Goal: Information Seeking & Learning: Check status

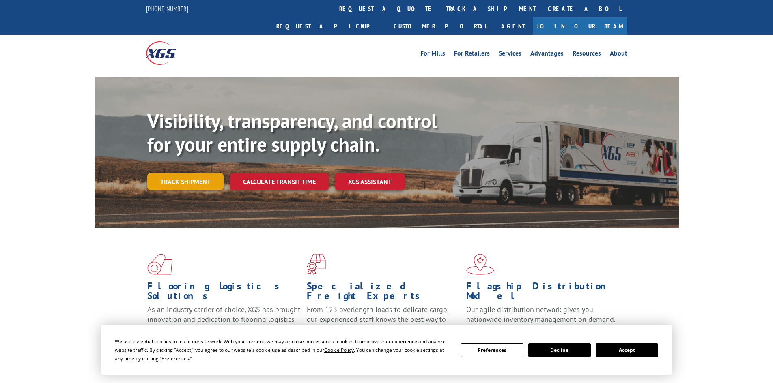
click at [202, 173] on link "Track shipment" at bounding box center [185, 181] width 76 height 17
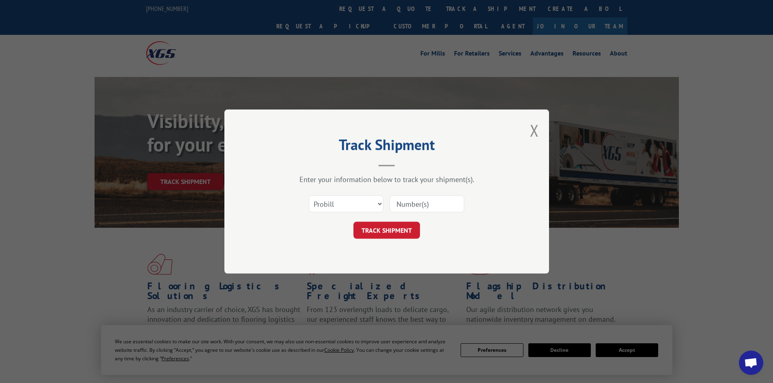
click at [408, 204] on input at bounding box center [426, 204] width 75 height 17
paste input "16755149"
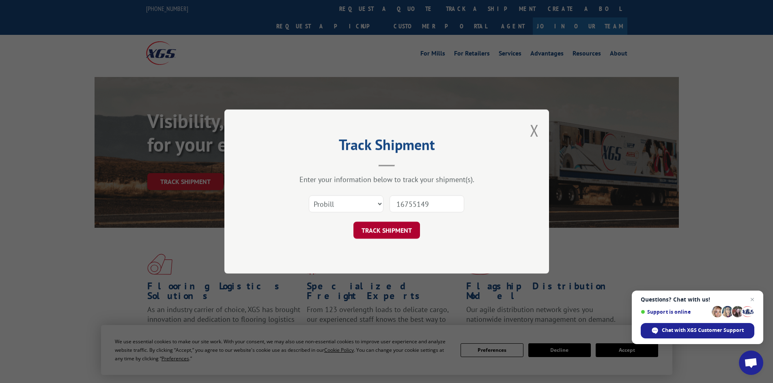
type input "16755149"
click at [378, 230] on button "TRACK SHIPMENT" at bounding box center [386, 230] width 67 height 17
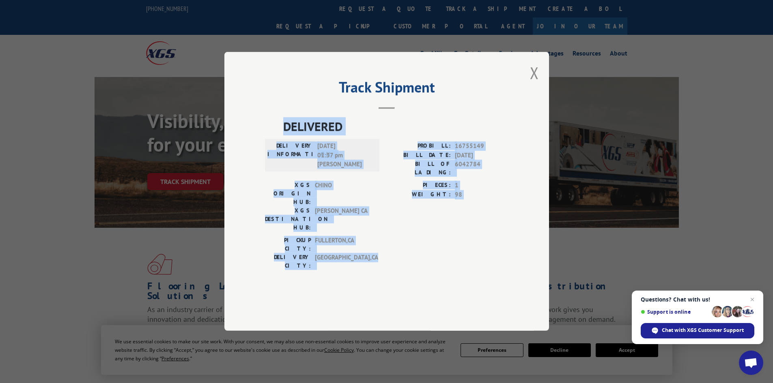
drag, startPoint x: 255, startPoint y: 129, endPoint x: 494, endPoint y: 246, distance: 266.3
click at [494, 246] on div "Track Shipment DELIVERED DELIVERY INFORMATION: [DATE] 01:37 pm [PERSON_NAME]: 1…" at bounding box center [386, 191] width 324 height 279
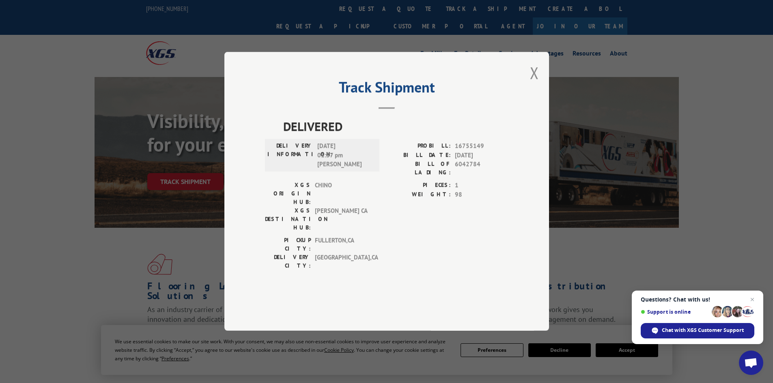
click at [469, 96] on div "Track Shipment DELIVERED DELIVERY INFORMATION: [DATE] 01:37 pm [PERSON_NAME]: 1…" at bounding box center [386, 191] width 324 height 279
click at [754, 300] on span "Close chat" at bounding box center [752, 300] width 10 height 10
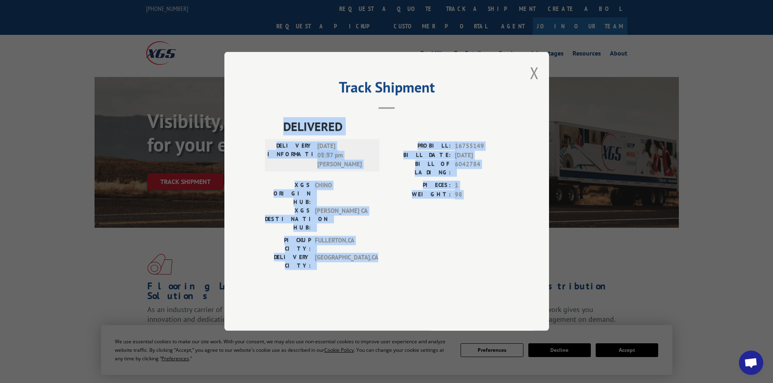
drag, startPoint x: 266, startPoint y: 137, endPoint x: 521, endPoint y: 250, distance: 279.5
click at [521, 250] on div "Track Shipment DELIVERED DELIVERY INFORMATION: [DATE] 01:37 pm [PERSON_NAME]: 1…" at bounding box center [386, 191] width 324 height 279
copy div "DELIVERED DELIVERY INFORMATION: [DATE] 01:37 pm [PERSON_NAME]: 16755149 BILL DA…"
click at [535, 84] on button "Close modal" at bounding box center [534, 72] width 9 height 21
